Goal: Navigation & Orientation: Find specific page/section

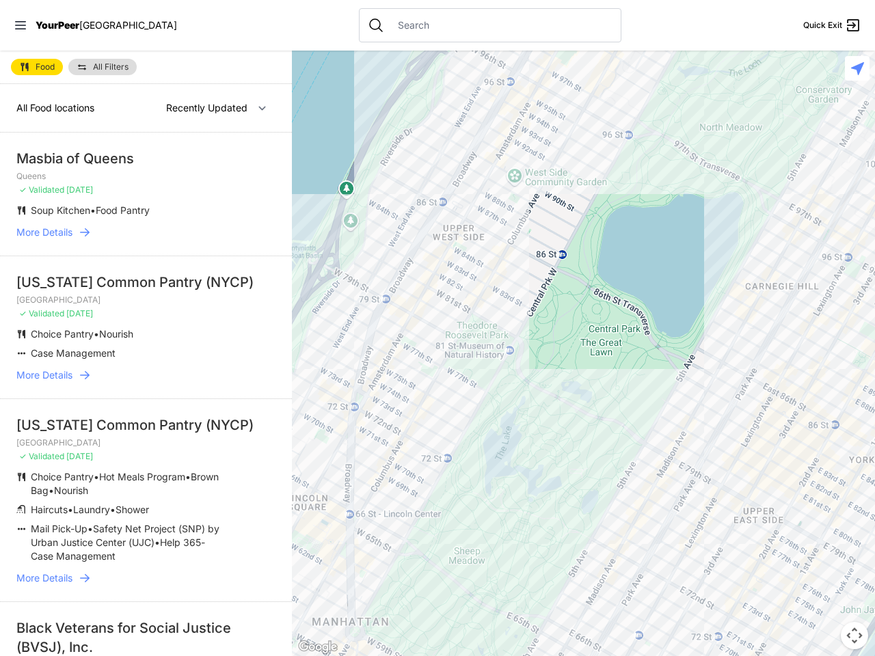
click at [21, 25] on icon at bounding box center [20, 25] width 11 height 8
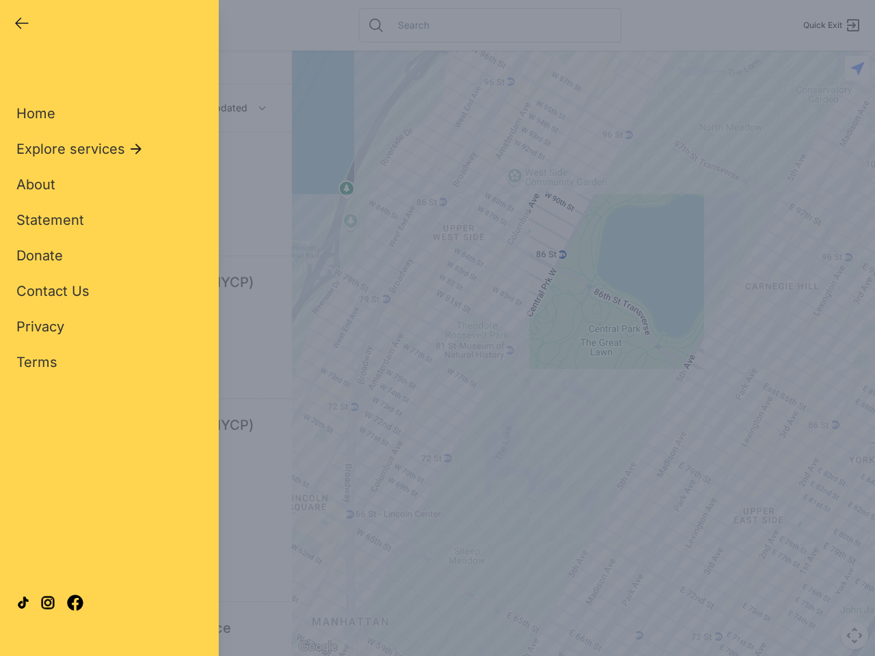
click at [583, 353] on div "Close panel YourPeer [GEOGRAPHIC_DATA] Quick Exit Single Adult Families Soup Ki…" at bounding box center [437, 328] width 875 height 656
click at [854, 636] on div "Close panel YourPeer [GEOGRAPHIC_DATA] Quick Exit Single Adult Families Soup Ki…" at bounding box center [437, 328] width 875 height 656
click at [857, 68] on div "Close panel YourPeer [GEOGRAPHIC_DATA] Quick Exit Single Adult Families Soup Ki…" at bounding box center [437, 328] width 875 height 656
